Goal: Navigation & Orientation: Find specific page/section

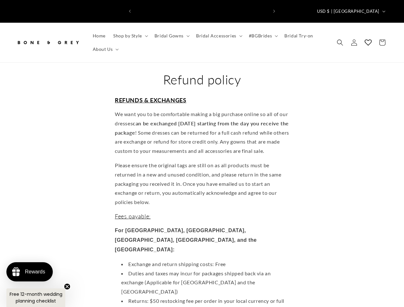
scroll to position [0, 265]
click at [130, 10] on icon "Previous announcement" at bounding box center [130, 11] width 2 height 3
click at [274, 10] on icon "Next announcement" at bounding box center [274, 11] width 2 height 3
click at [360, 8] on span "USD $ | [GEOGRAPHIC_DATA]" at bounding box center [348, 11] width 62 height 6
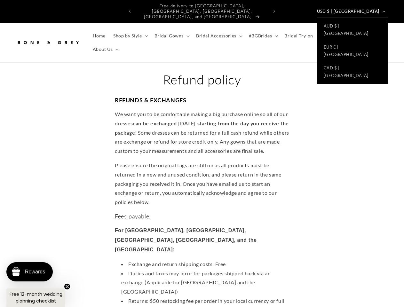
click at [129, 33] on span "Shop by Style" at bounding box center [127, 36] width 29 height 6
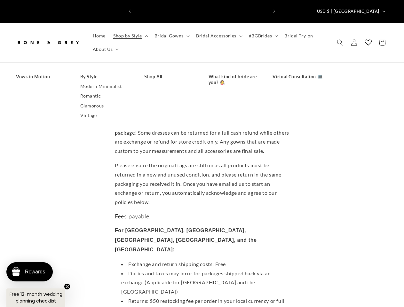
click at [171, 33] on span "Bridal Gowns" at bounding box center [168, 36] width 29 height 6
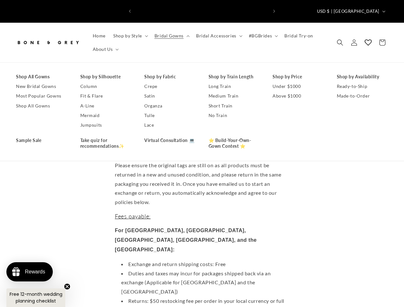
click at [217, 33] on span "Bridal Accessories" at bounding box center [216, 36] width 40 height 6
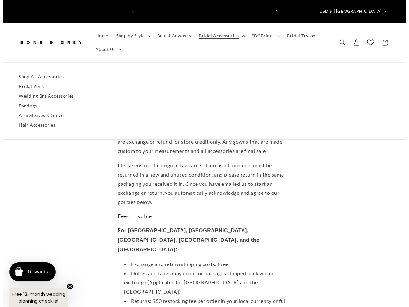
scroll to position [0, 0]
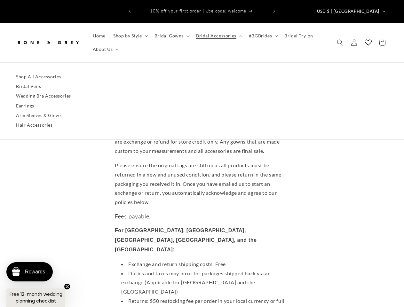
click at [260, 33] on span "#BGBrides" at bounding box center [260, 36] width 23 height 6
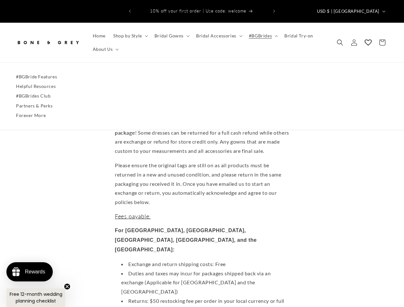
click at [105, 46] on span "About Us" at bounding box center [103, 49] width 20 height 6
click at [340, 39] on icon "Search" at bounding box center [339, 42] width 6 height 6
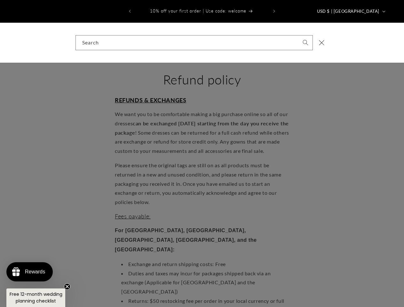
click at [340, 39] on div "Search" at bounding box center [202, 43] width 404 height 40
